Goal: Information Seeking & Learning: Learn about a topic

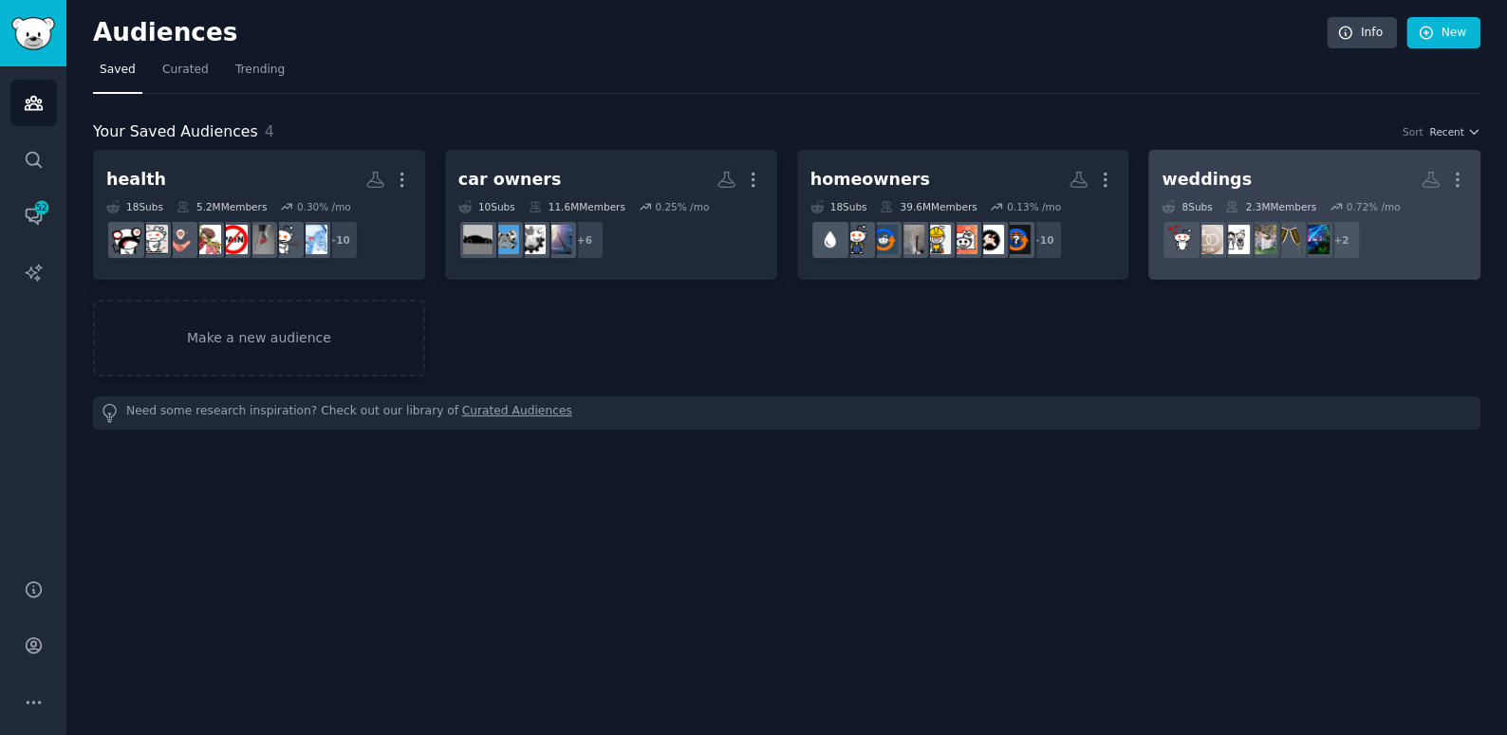
click at [1237, 168] on h2 "weddings More" at bounding box center [1314, 179] width 306 height 33
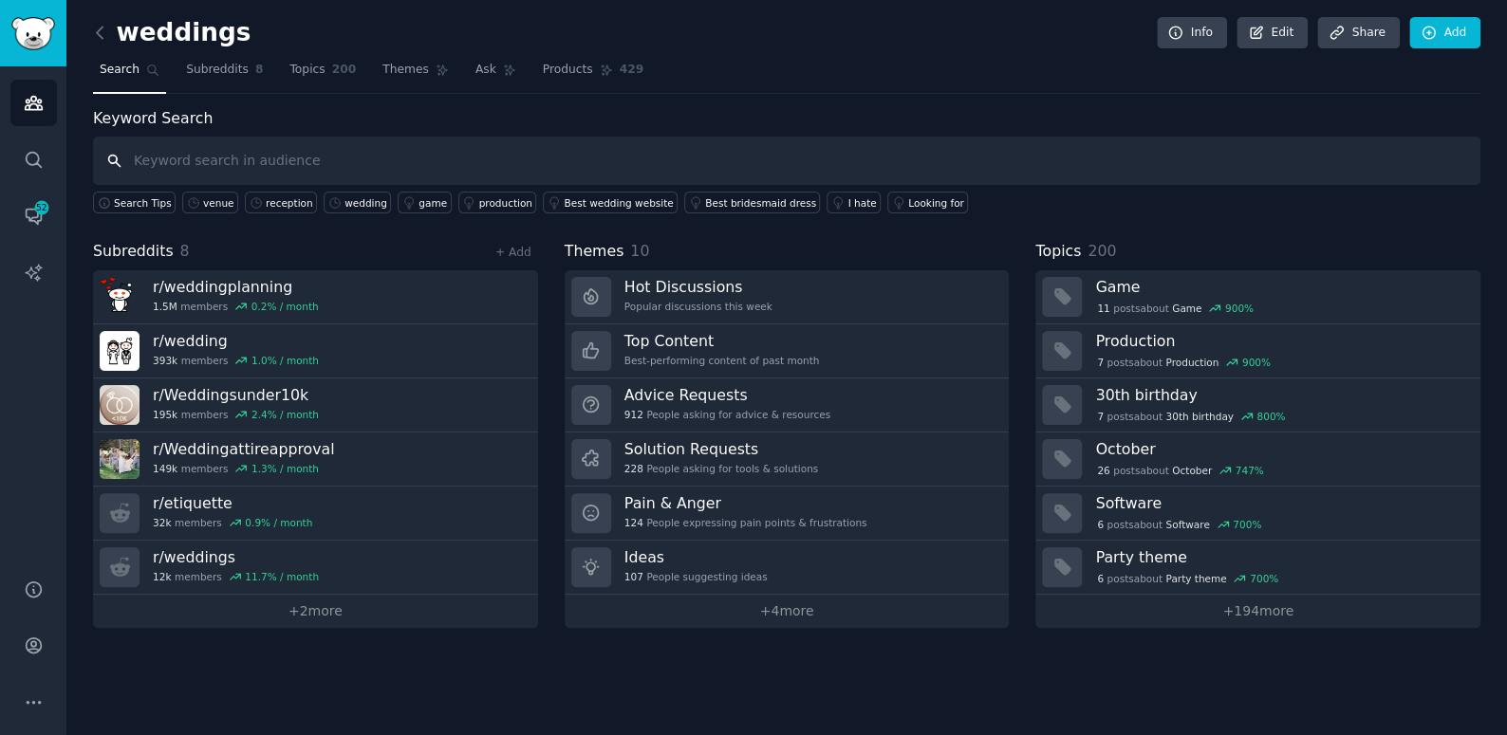
click at [920, 160] on input "text" at bounding box center [786, 161] width 1387 height 48
click at [274, 196] on div "reception" at bounding box center [289, 202] width 47 height 13
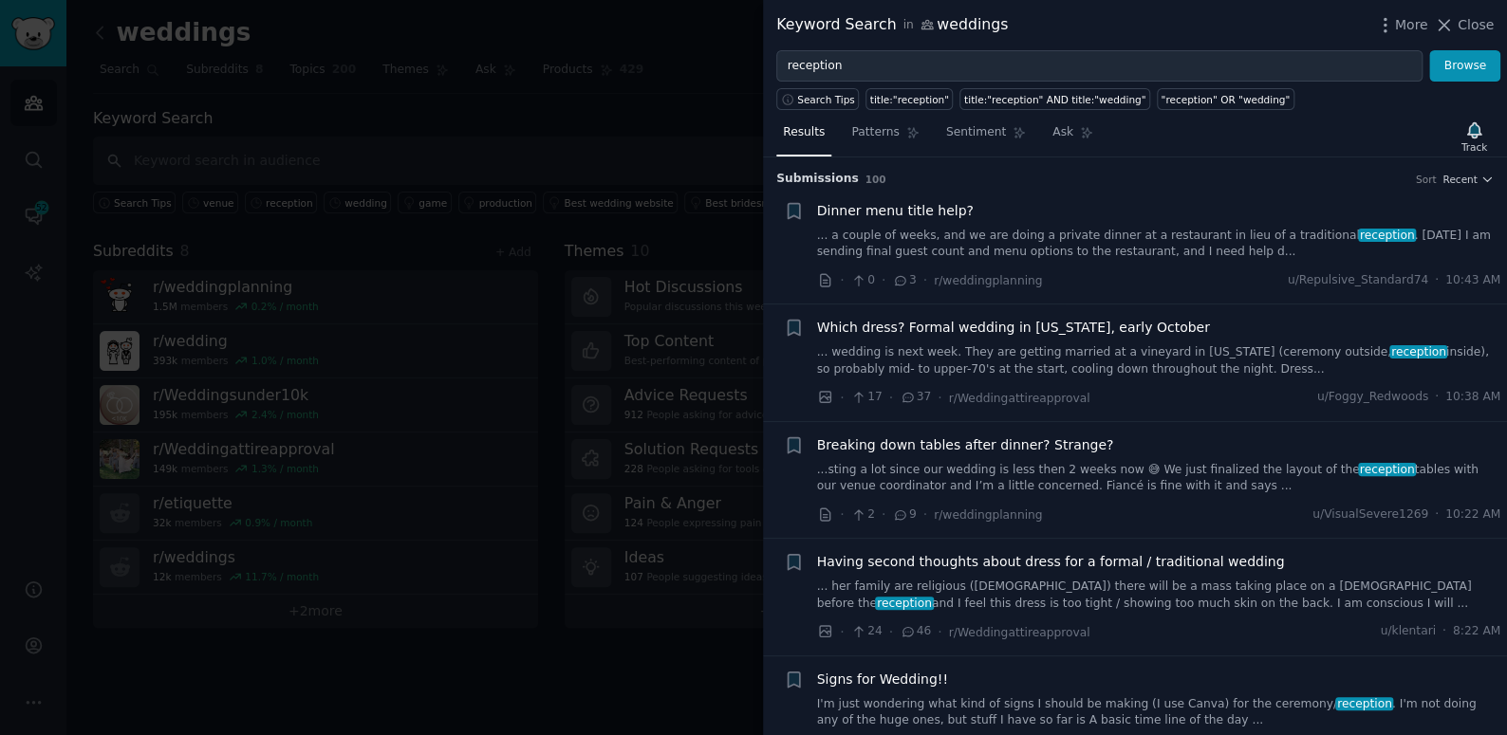
click at [960, 482] on link "...sting a lot since our wedding is less then 2 weeks now 😅 We just finalized t…" at bounding box center [1159, 478] width 684 height 33
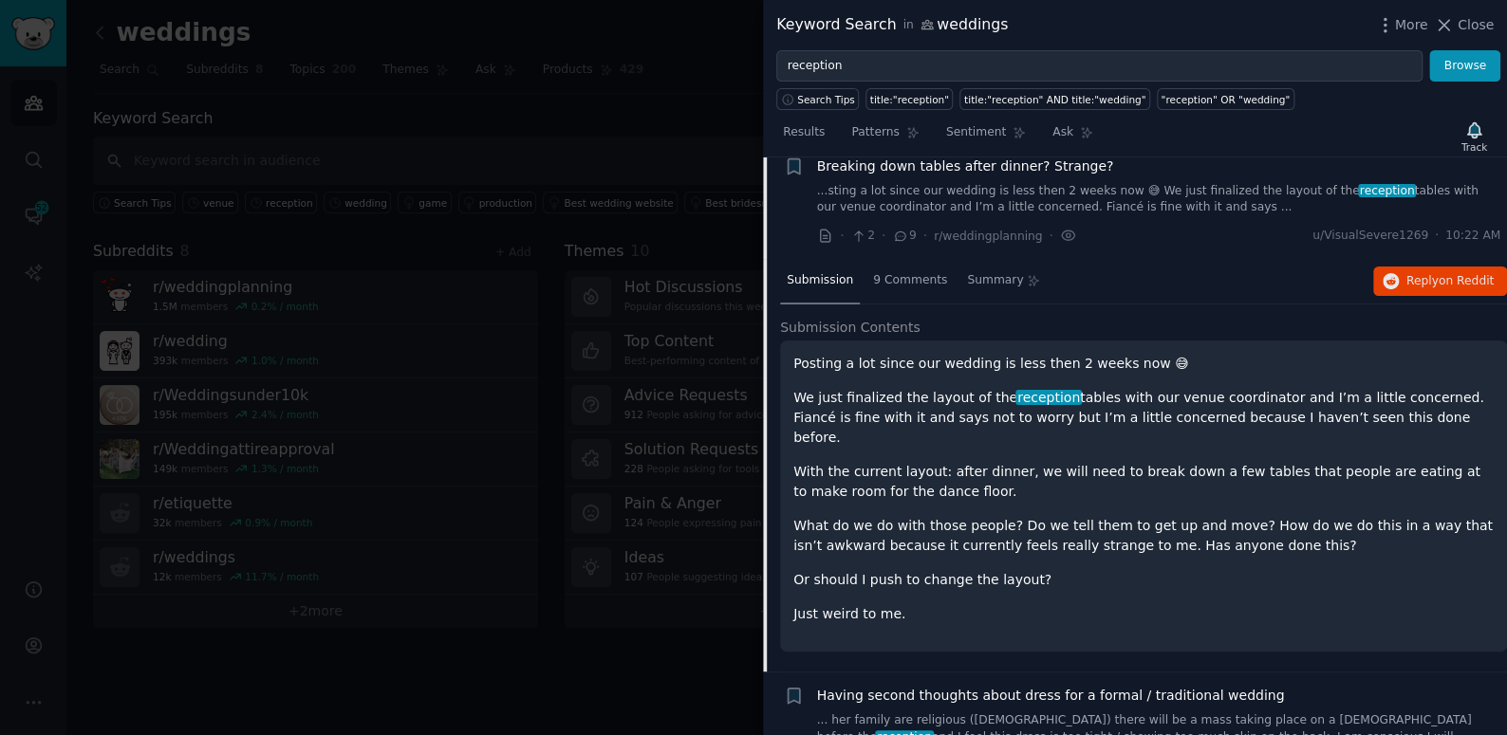
scroll to position [264, 0]
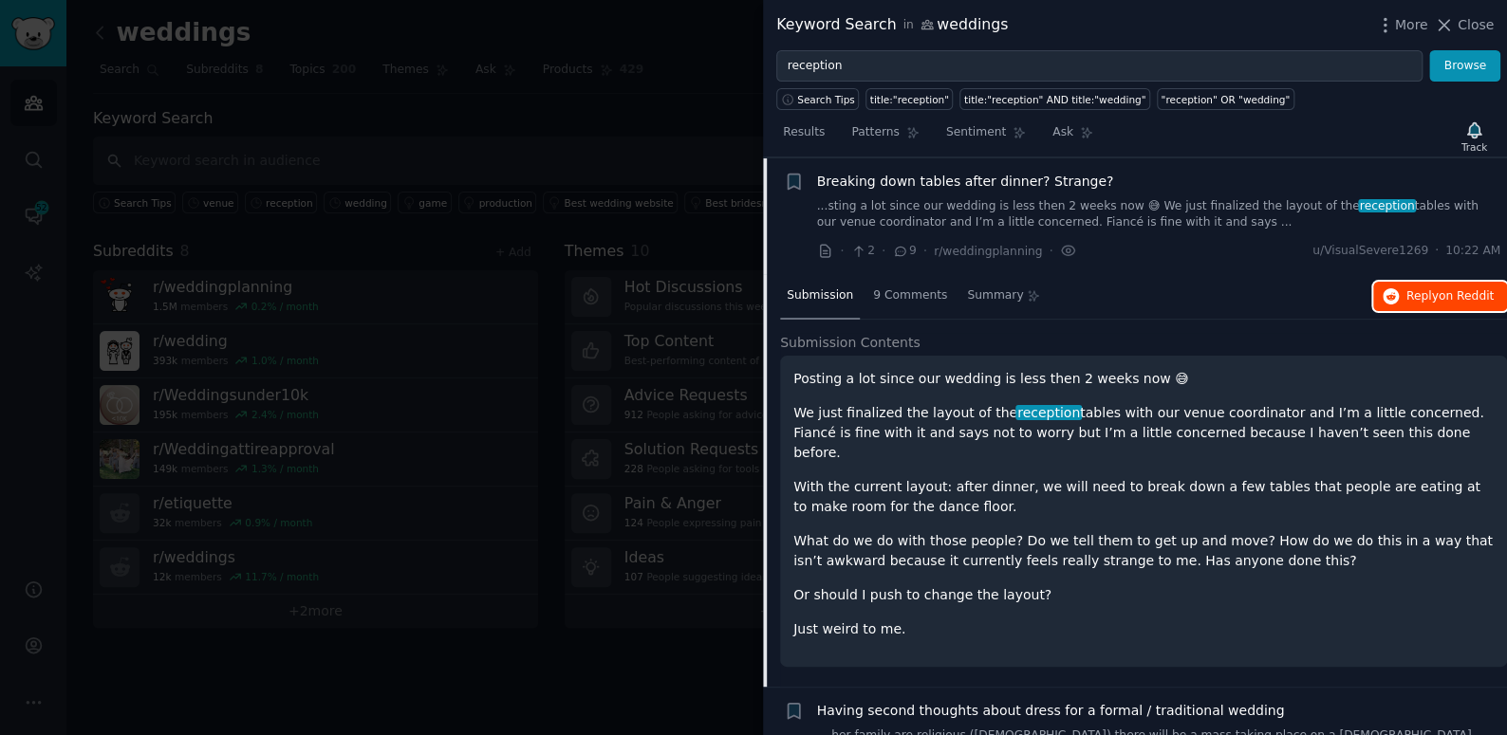
click at [1442, 297] on span "on Reddit" at bounding box center [1465, 295] width 55 height 13
click at [688, 120] on div at bounding box center [753, 367] width 1507 height 735
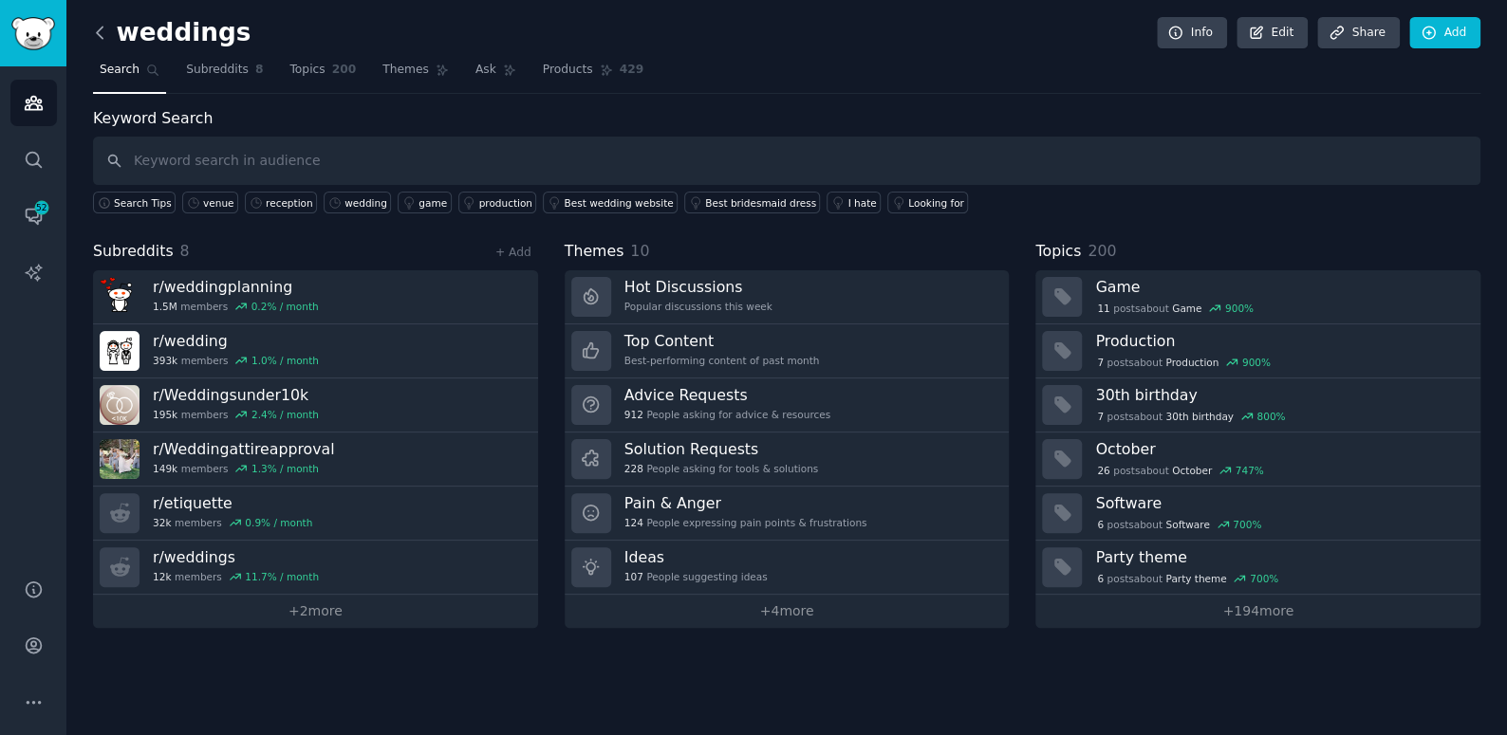
click at [100, 28] on icon at bounding box center [100, 32] width 6 height 11
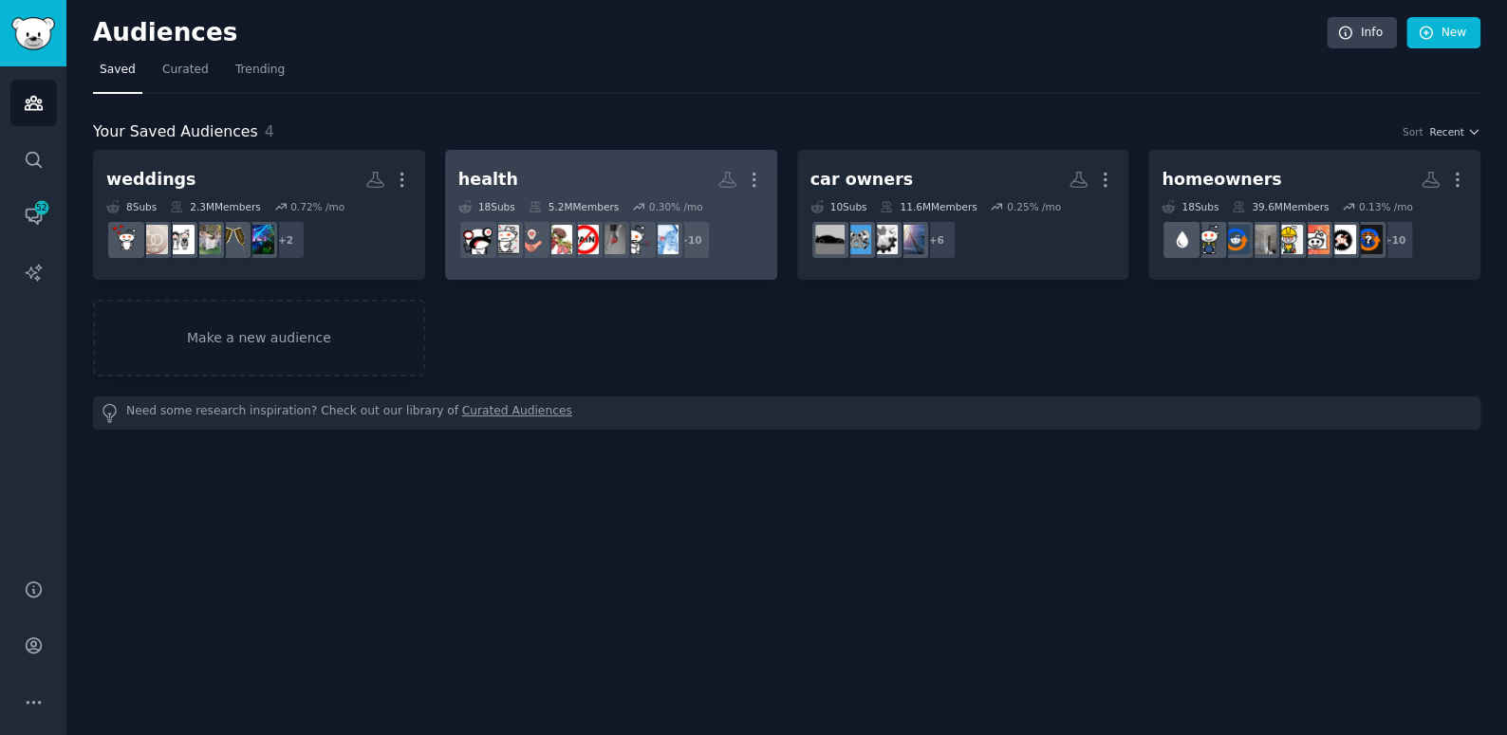
click at [538, 183] on h2 "health More" at bounding box center [611, 179] width 306 height 33
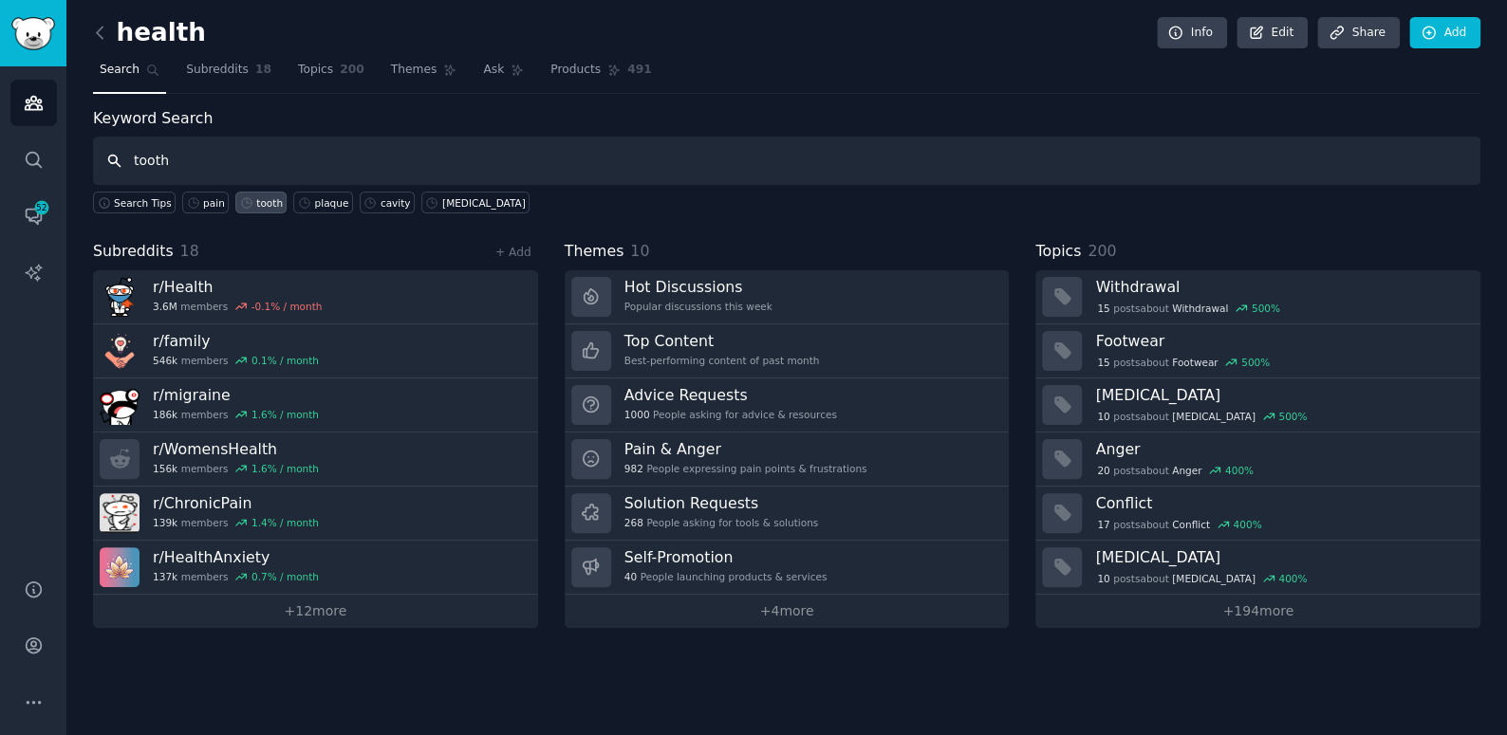
type input "tooth"
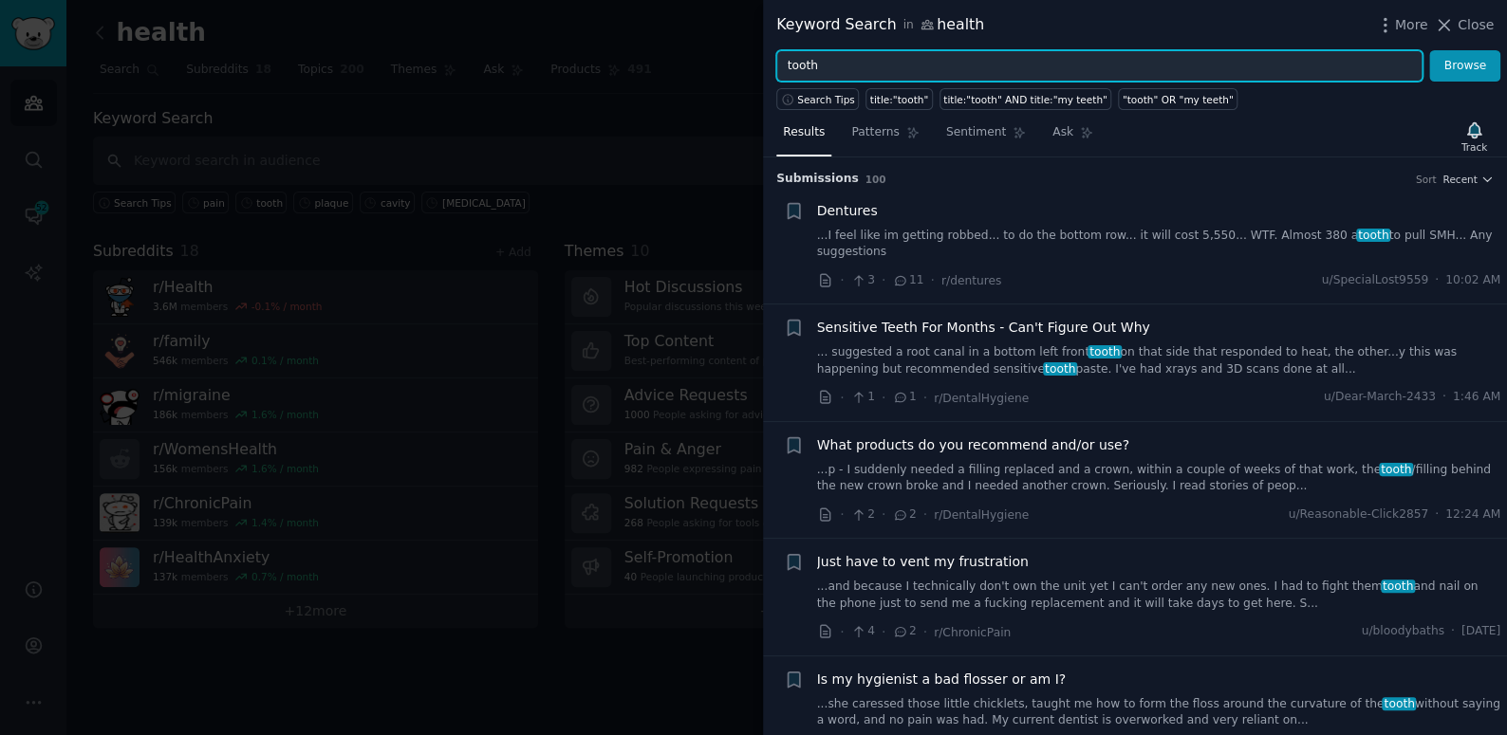
drag, startPoint x: 830, startPoint y: 62, endPoint x: 674, endPoint y: 71, distance: 156.8
click at [674, 71] on div "Keyword Search in health More Close tooth Browse Search Tips title:"tooth" titl…" at bounding box center [753, 367] width 1507 height 735
type input "teeth"
click at [1429, 50] on button "Browse" at bounding box center [1464, 66] width 71 height 32
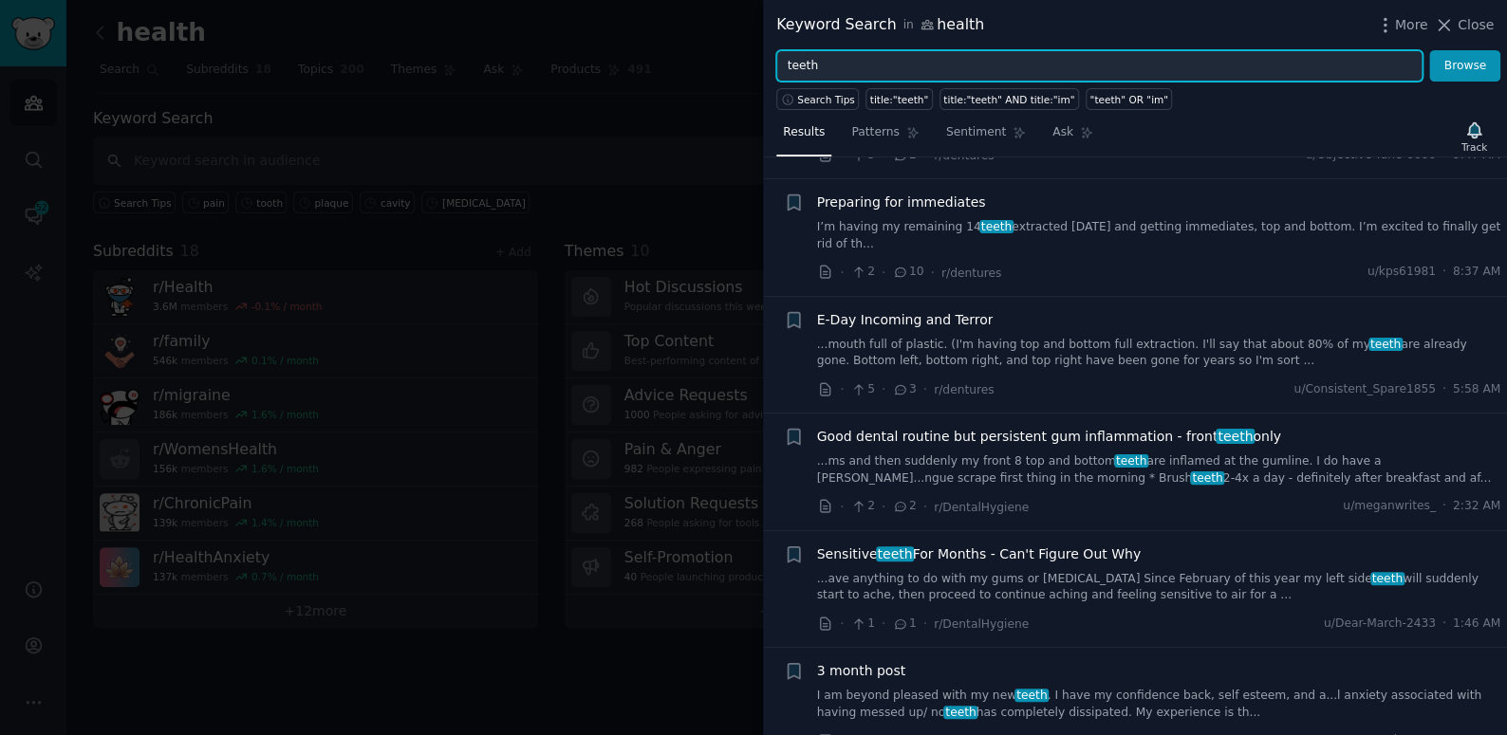
scroll to position [603, 0]
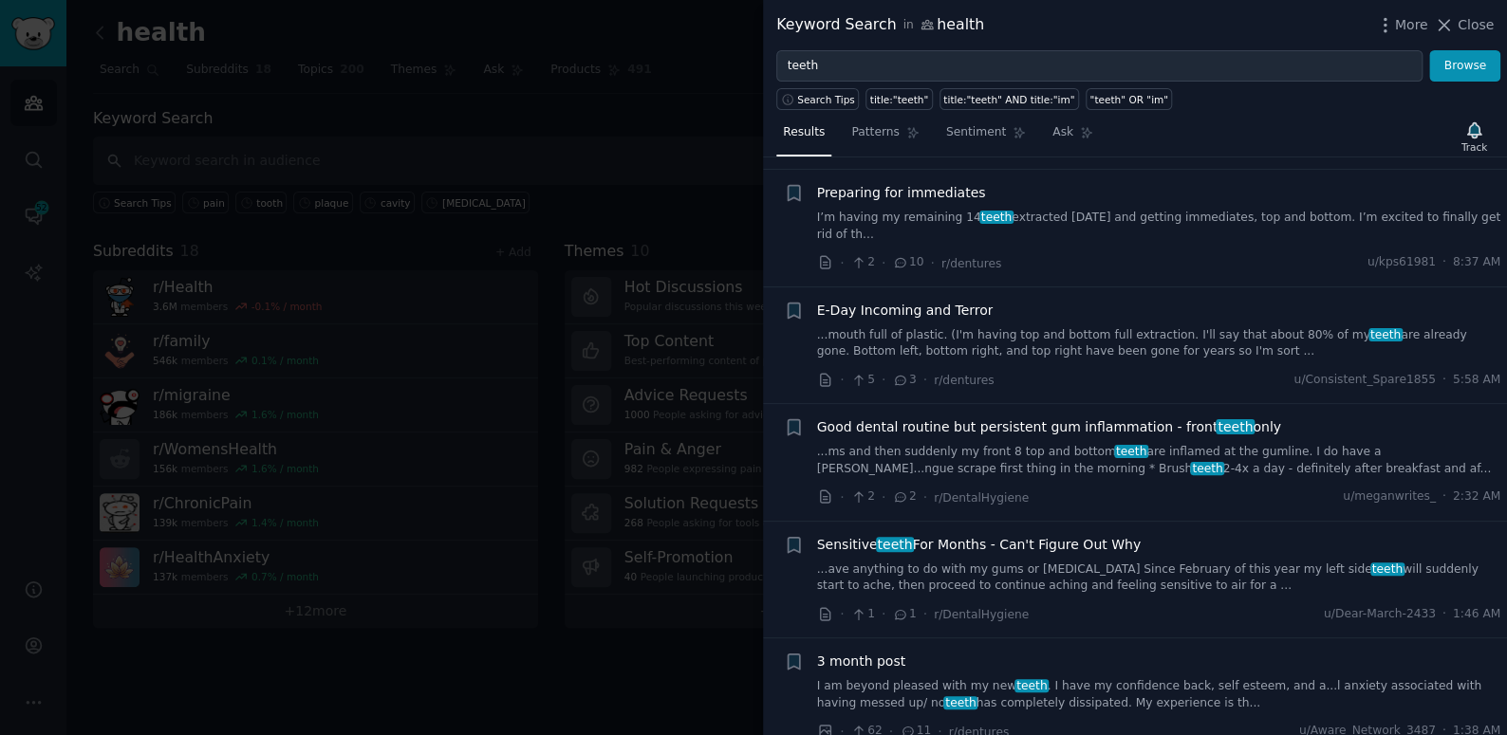
click at [982, 444] on link "...ms and then suddenly my front 8 top and bottom teeth are inflamed at the gum…" at bounding box center [1159, 460] width 684 height 33
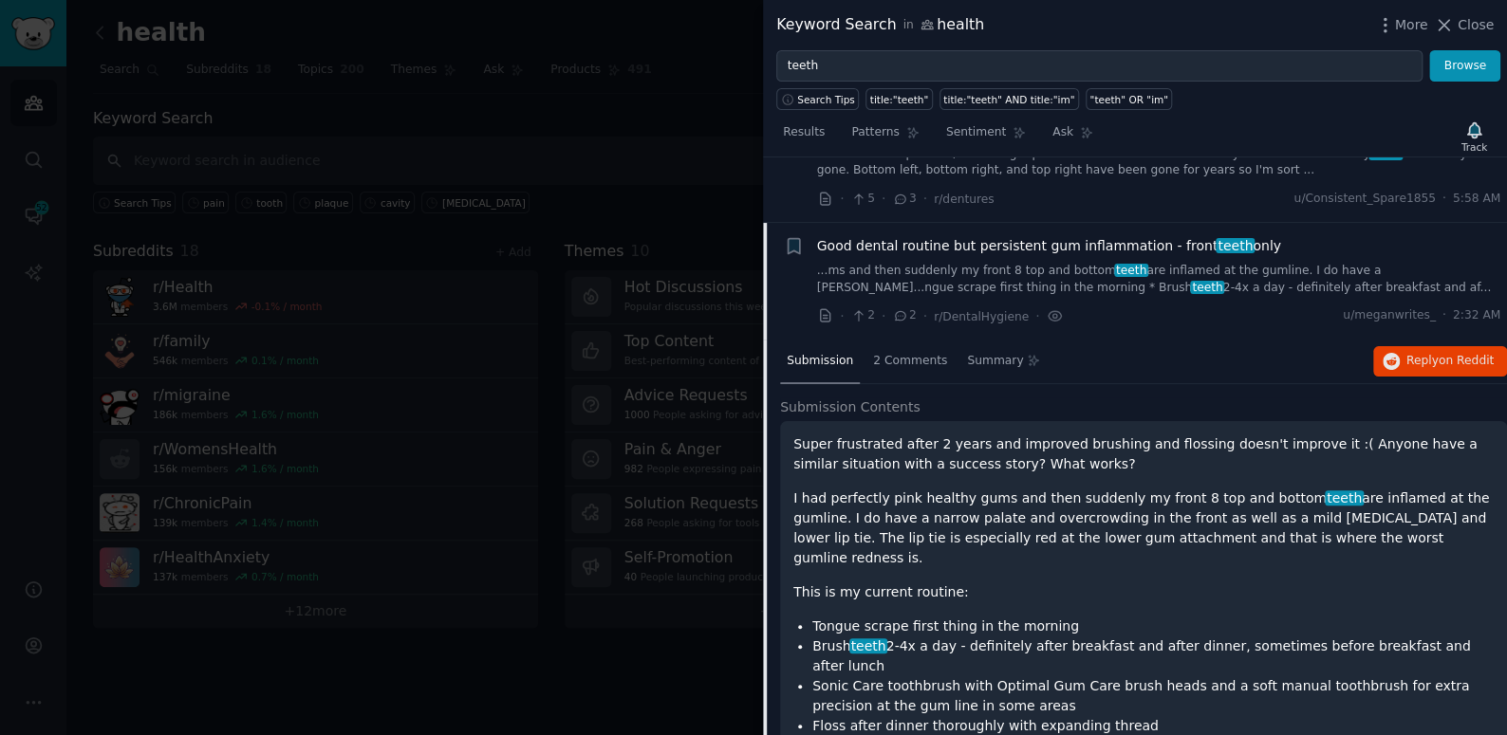
scroll to position [799, 0]
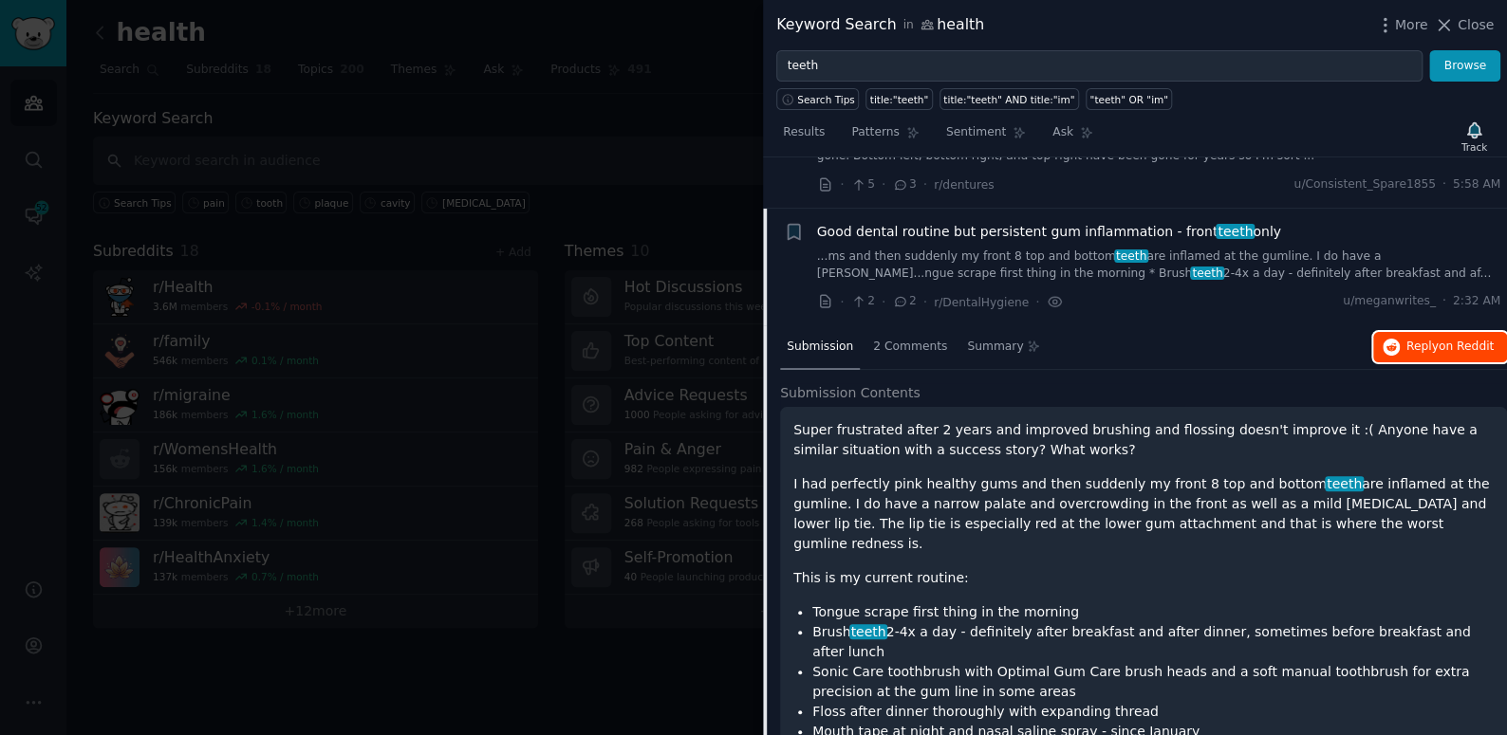
click at [1415, 339] on span "Reply on Reddit" at bounding box center [1449, 347] width 87 height 17
